Goal: Entertainment & Leisure: Consume media (video, audio)

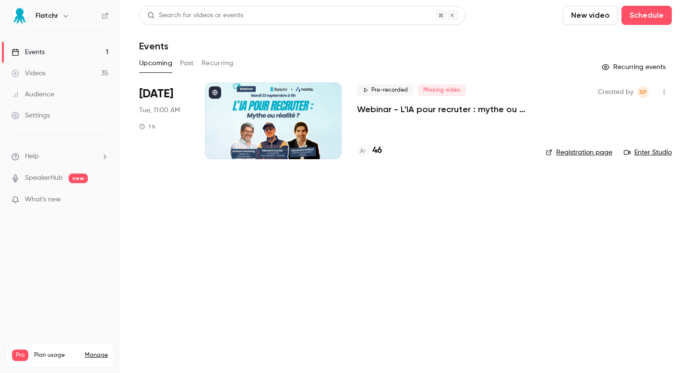
click at [59, 78] on link "Videos 35" at bounding box center [60, 73] width 120 height 21
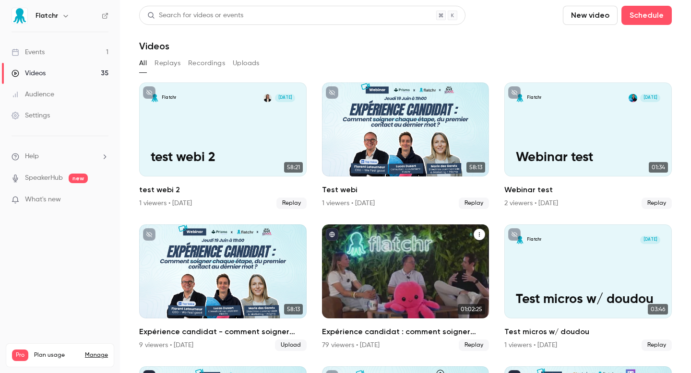
scroll to position [191, 0]
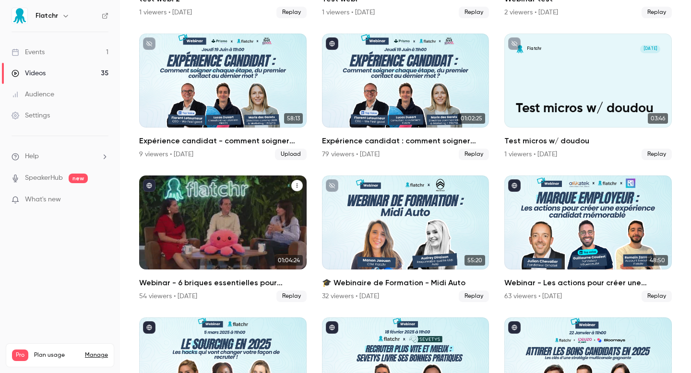
click at [232, 250] on div "Webinar - 6 briques essentielles pour construire un processus de recrutement so…" at bounding box center [222, 223] width 167 height 94
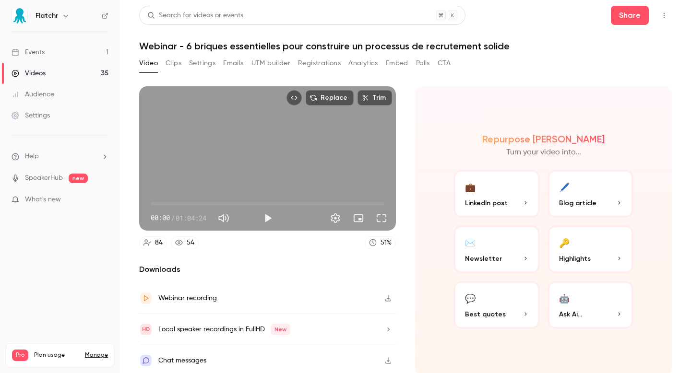
click at [271, 219] on button "Play" at bounding box center [267, 218] width 19 height 19
click at [165, 204] on span "00:01" at bounding box center [268, 203] width 234 height 15
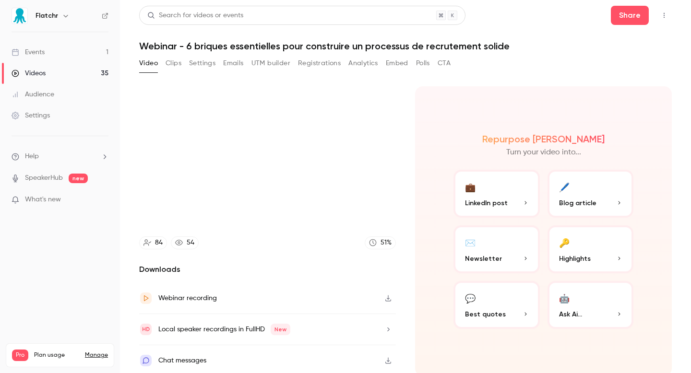
type input "*****"
click at [74, 75] on link "Videos 35" at bounding box center [60, 73] width 120 height 21
